Goal: Task Accomplishment & Management: Use online tool/utility

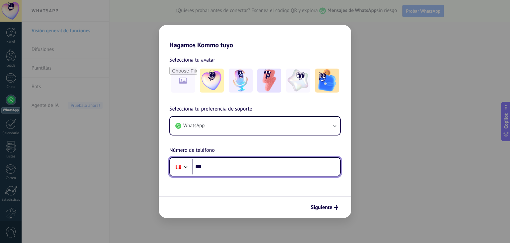
click at [263, 168] on input "***" at bounding box center [266, 166] width 148 height 15
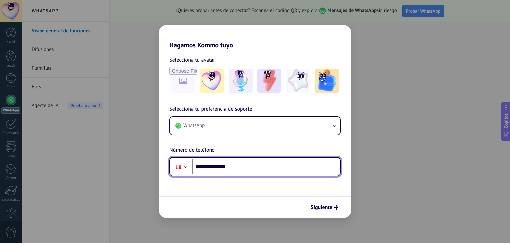
type input "**********"
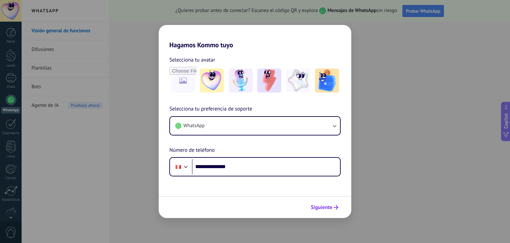
click at [311, 206] on span "Siguiente" at bounding box center [322, 207] width 22 height 5
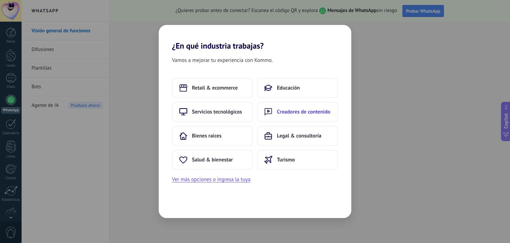
click at [284, 107] on button "Creadores de contenido" at bounding box center [297, 112] width 81 height 20
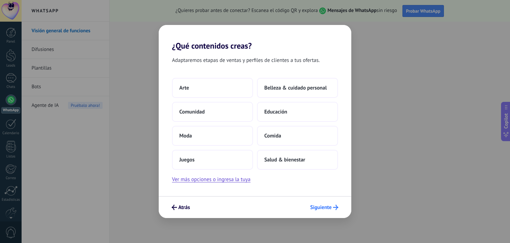
click at [316, 208] on span "Siguiente" at bounding box center [321, 207] width 22 height 5
click at [234, 177] on button "Ver más opciones o ingresa la tuya" at bounding box center [211, 179] width 78 height 9
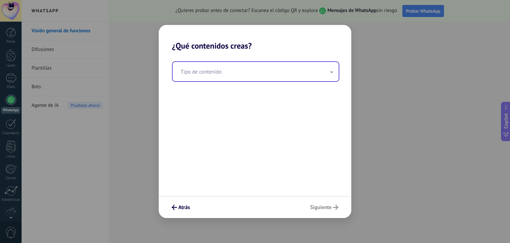
click at [228, 67] on input "text" at bounding box center [256, 71] width 166 height 19
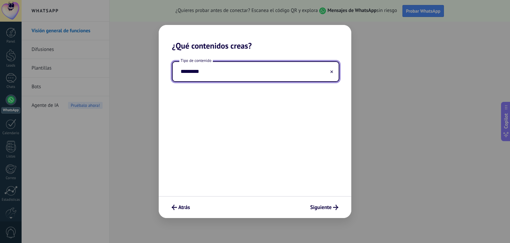
type input "*********"
click at [313, 206] on span "Siguiente" at bounding box center [321, 207] width 22 height 5
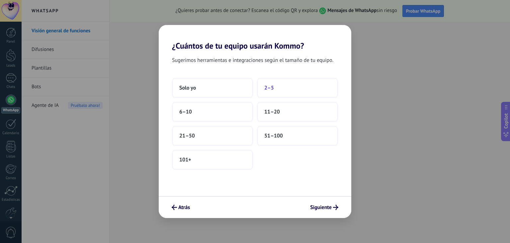
click at [279, 97] on button "2–5" at bounding box center [297, 88] width 81 height 20
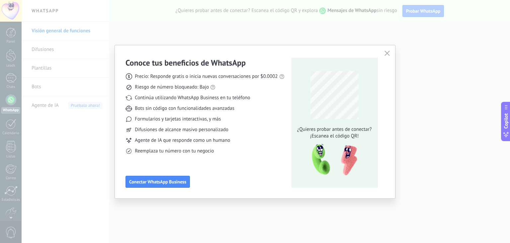
click at [387, 48] on div "Conoce tus beneficios de WhatsApp Precio: Responde gratis o inicia nuevas conve…" at bounding box center [255, 121] width 280 height 153
click at [388, 52] on icon "button" at bounding box center [387, 53] width 5 height 5
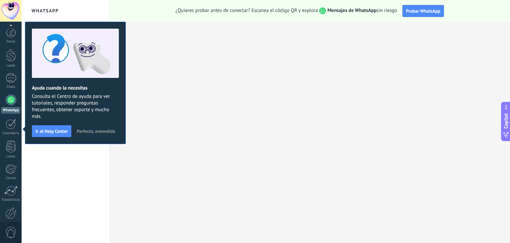
scroll to position [34, 0]
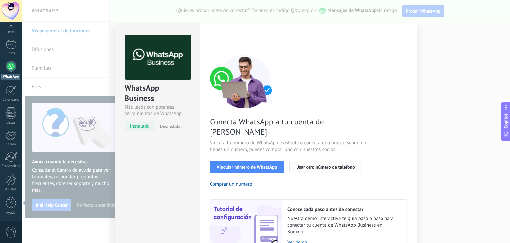
click at [294, 161] on button "Usar otro número de teléfono" at bounding box center [325, 167] width 72 height 12
click at [427, 83] on div "WhatsApp Business Más leads con potentes herramientas de WhatsApp instalado Des…" at bounding box center [266, 121] width 489 height 243
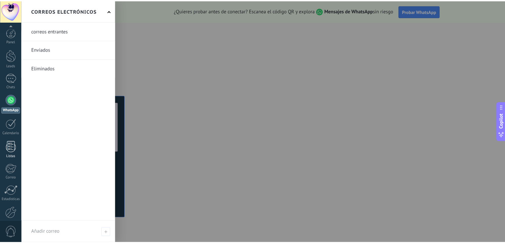
scroll to position [34, 0]
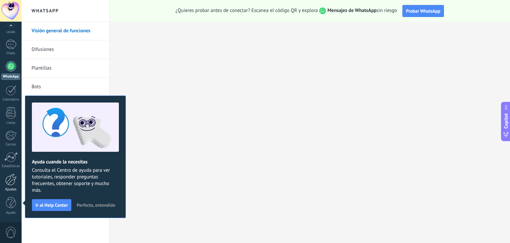
click at [11, 177] on div at bounding box center [10, 179] width 11 height 12
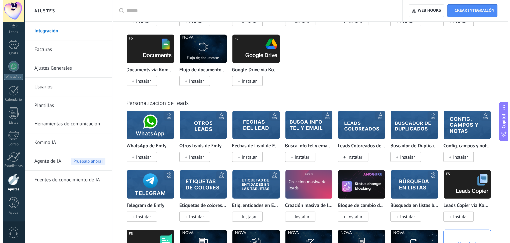
scroll to position [1926, 0]
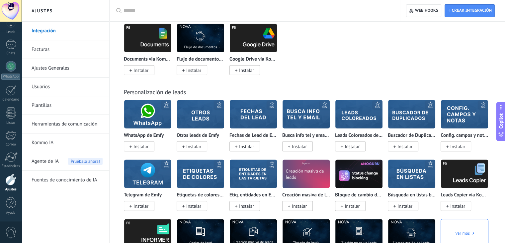
click at [144, 149] on span "Instalar" at bounding box center [141, 146] width 15 height 6
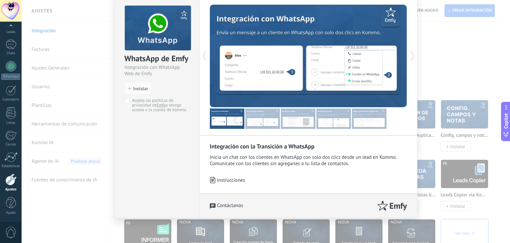
scroll to position [0, 0]
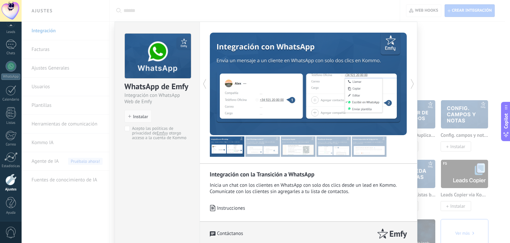
click at [132, 128] on span "Acepto las políticas de privacidad de Emfy y otorgo acceso a la cuenta de Kommo" at bounding box center [159, 133] width 55 height 14
click at [138, 116] on span "Instalar" at bounding box center [140, 116] width 15 height 5
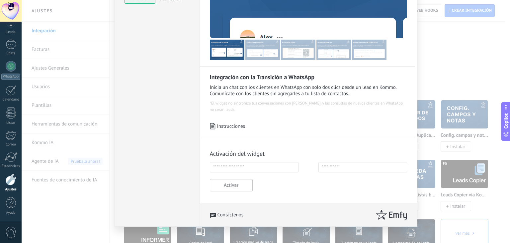
scroll to position [125, 0]
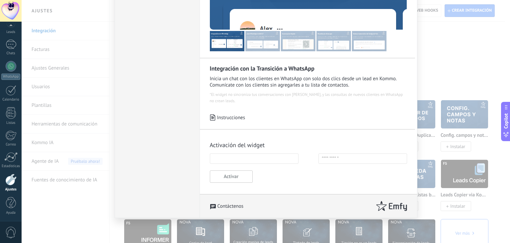
click at [254, 162] on input "text" at bounding box center [254, 158] width 89 height 10
type input "*"
type input "********"
type input "*********"
click at [232, 180] on button "Activar" at bounding box center [231, 176] width 43 height 12
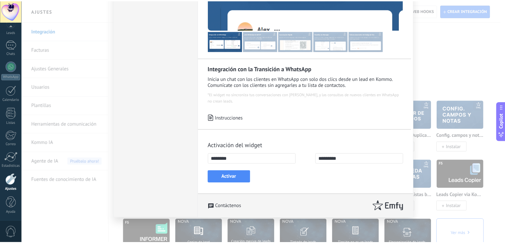
scroll to position [0, 0]
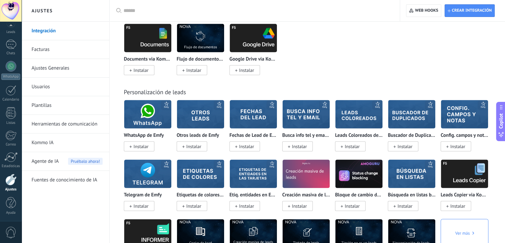
click at [323, 53] on div "Generador de documentos Instalar Dropbox Instalar Looker por CatCode Instalar F…" at bounding box center [311, 23] width 374 height 119
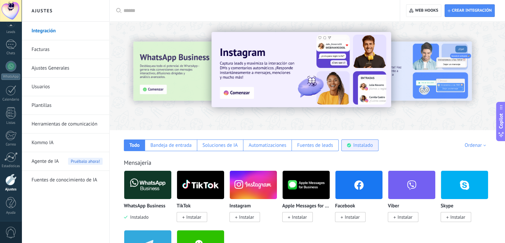
click at [354, 143] on div "Instalado" at bounding box center [364, 145] width 20 height 6
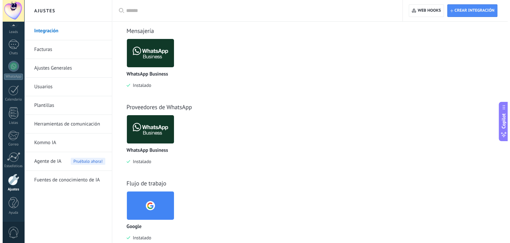
scroll to position [225, 0]
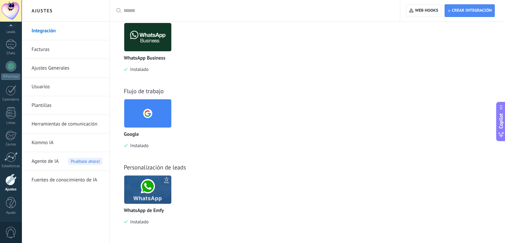
click at [142, 190] on img at bounding box center [147, 189] width 47 height 32
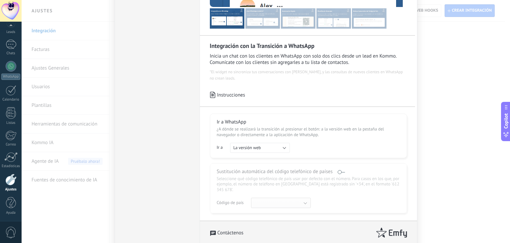
scroll to position [168, 0]
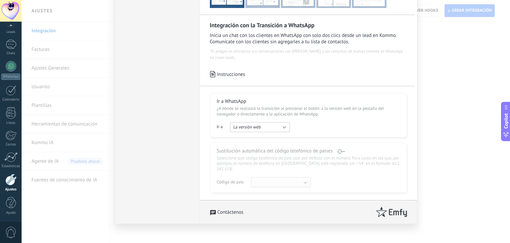
click at [268, 129] on button "La versión web" at bounding box center [260, 127] width 60 height 10
click at [302, 128] on div "Ir a La versión web Través del enlace universal Enlace directo La aplicación La…" at bounding box center [308, 127] width 183 height 10
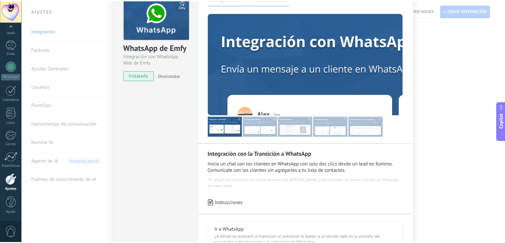
scroll to position [0, 0]
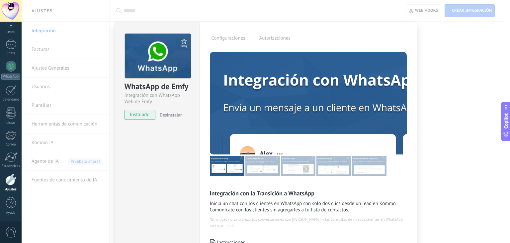
click at [302, 128] on div at bounding box center [259, 103] width 99 height 102
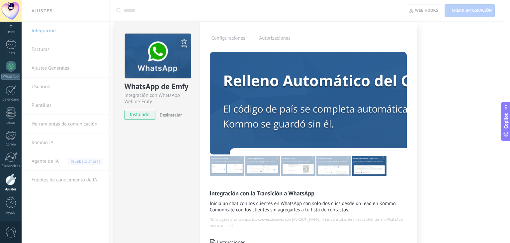
click at [227, 166] on img at bounding box center [227, 166] width 35 height 20
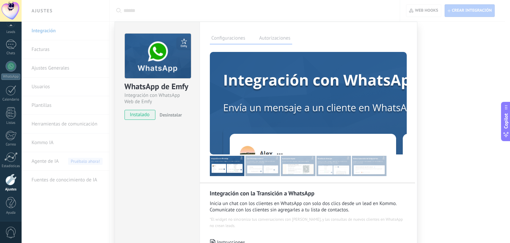
click at [280, 40] on label "Autorizaciones" at bounding box center [275, 39] width 35 height 10
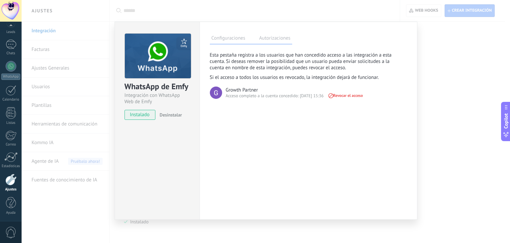
click at [440, 66] on div "WhatsApp de Emfy Integración con WhatsApp Web de Emfy instalado Desinstalar Con…" at bounding box center [266, 121] width 489 height 243
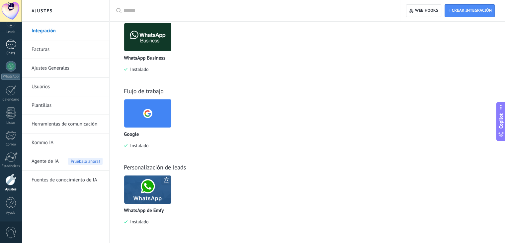
click at [20, 44] on link "Chats" at bounding box center [11, 48] width 22 height 16
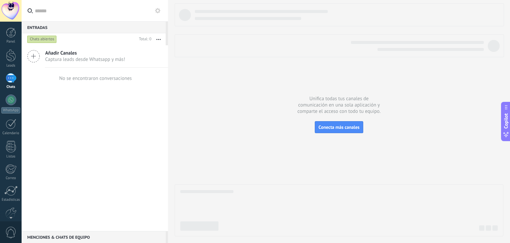
click at [43, 54] on div "Añadir Canales Captura leads desde Whatsapp y más!" at bounding box center [95, 56] width 147 height 22
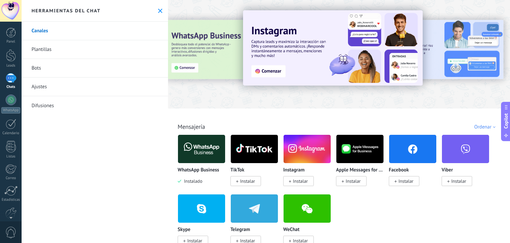
click at [474, 127] on div "Ordenar" at bounding box center [486, 127] width 24 height 6
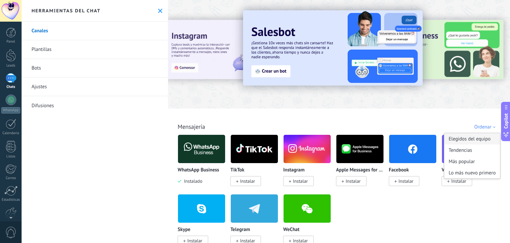
click at [476, 139] on div "Elegidos del equipo" at bounding box center [473, 138] width 56 height 11
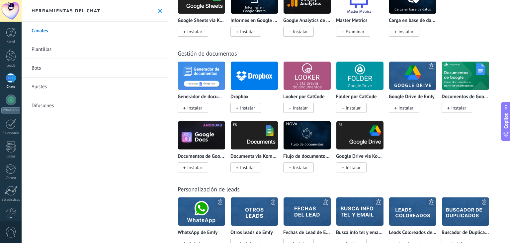
scroll to position [2137, 0]
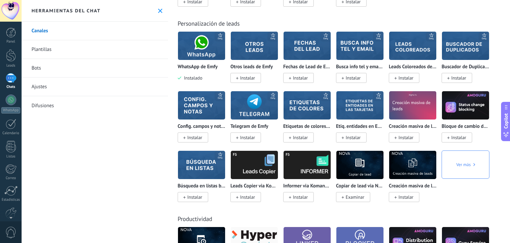
click at [200, 55] on img at bounding box center [201, 46] width 47 height 32
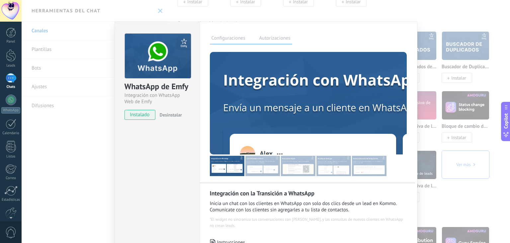
scroll to position [0, 0]
click at [429, 106] on div "WhatsApp de Emfy Integración con WhatsApp Web de Emfy instalado Desinstalar Con…" at bounding box center [266, 121] width 489 height 243
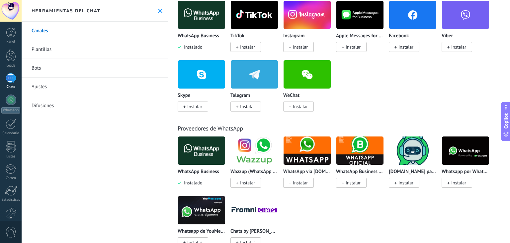
scroll to position [137, 0]
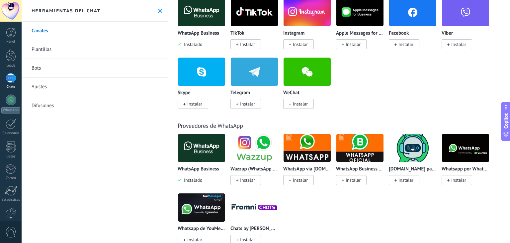
click at [242, 179] on span "Instalar" at bounding box center [247, 180] width 15 height 6
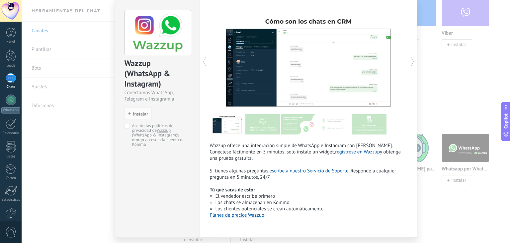
scroll to position [44, 0]
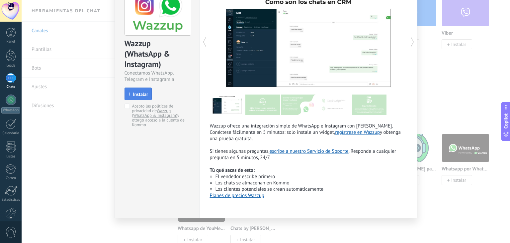
click at [138, 92] on span "Instalar" at bounding box center [140, 94] width 15 height 5
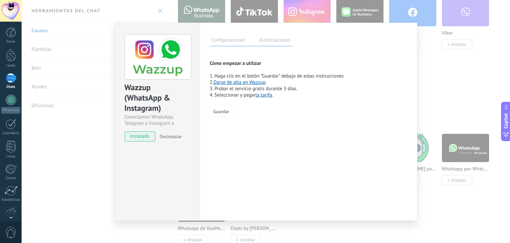
scroll to position [0, 0]
click at [226, 112] on span "Guardar" at bounding box center [222, 111] width 16 height 5
click at [251, 81] on link "Darse de alta en Wazzup" at bounding box center [240, 82] width 52 height 6
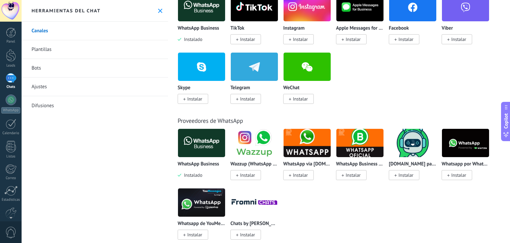
scroll to position [135, 0]
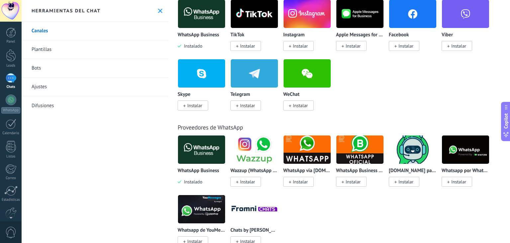
click at [306, 142] on img at bounding box center [307, 149] width 47 height 32
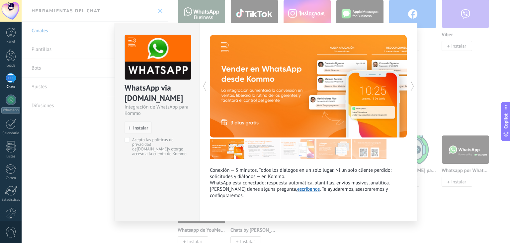
click at [132, 132] on button "Instalar" at bounding box center [138, 127] width 27 height 13
click at [136, 128] on span "Instalar" at bounding box center [140, 127] width 15 height 5
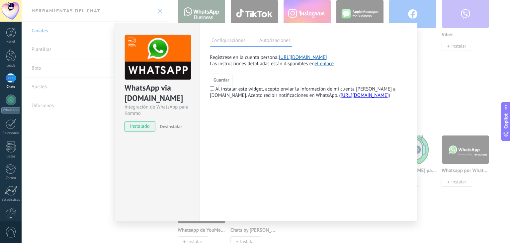
click at [276, 38] on label "Autorizaciones" at bounding box center [275, 42] width 35 height 10
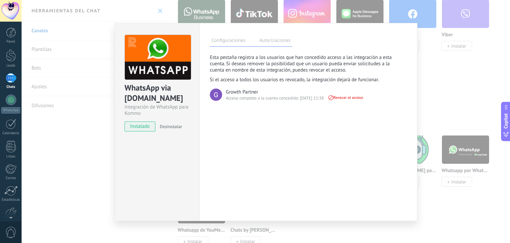
click at [237, 48] on div "Configuraciones Autorizaciones Esta pestaña registra a los usuarios que han con…" at bounding box center [309, 122] width 218 height 198
click at [238, 44] on label "Configuraciones" at bounding box center [228, 42] width 37 height 10
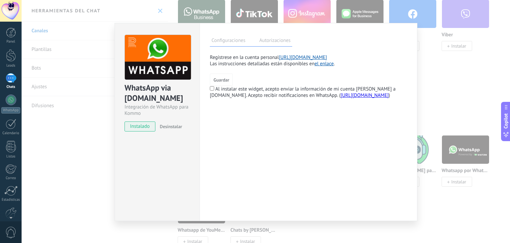
click at [316, 55] on link "[URL][DOMAIN_NAME]" at bounding box center [303, 57] width 48 height 6
